Goal: Transaction & Acquisition: Purchase product/service

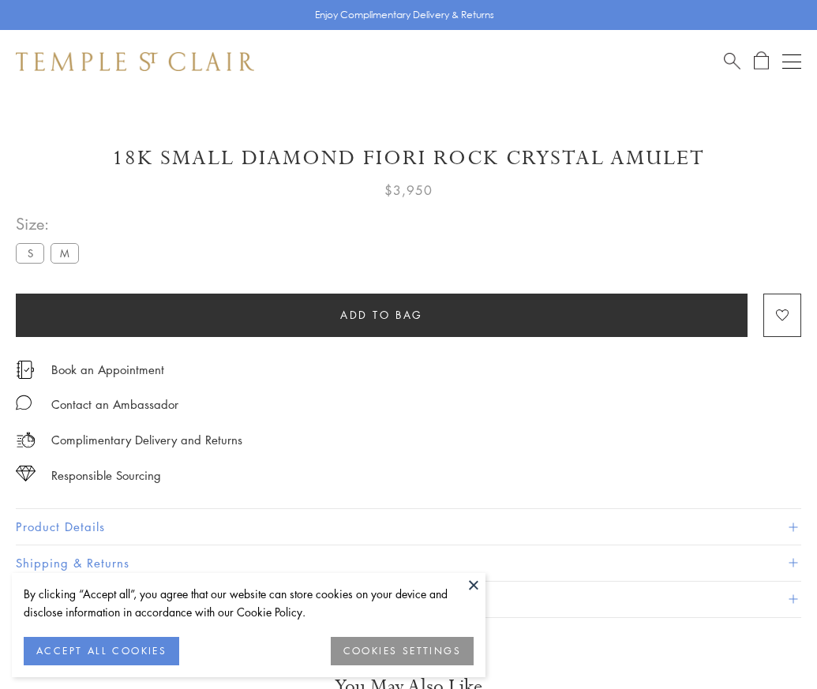
click at [381, 314] on span "Add to bag" at bounding box center [381, 314] width 83 height 17
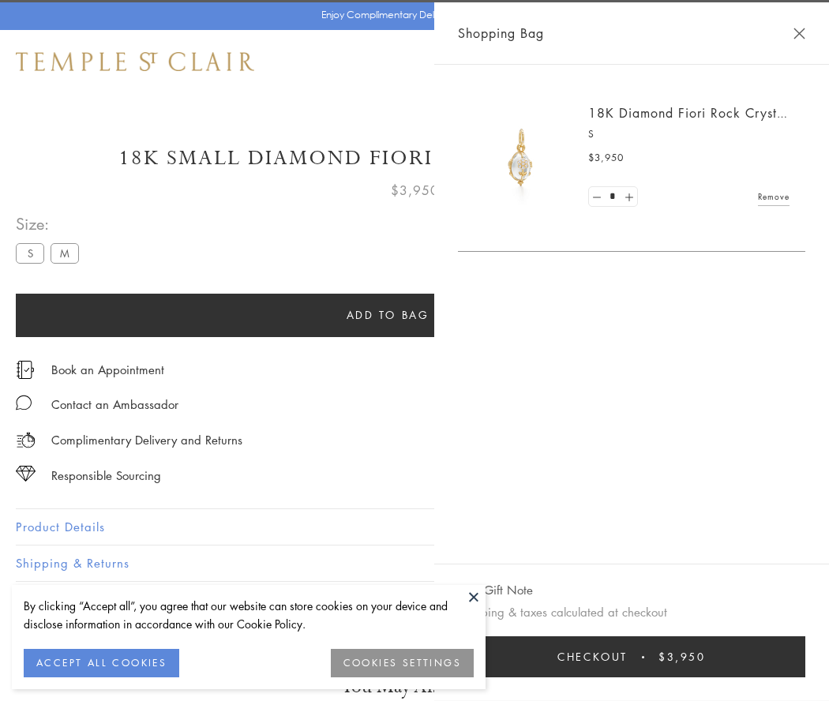
click at [651, 657] on button "Checkout $3,950" at bounding box center [631, 656] width 347 height 41
